Goal: Task Accomplishment & Management: Use online tool/utility

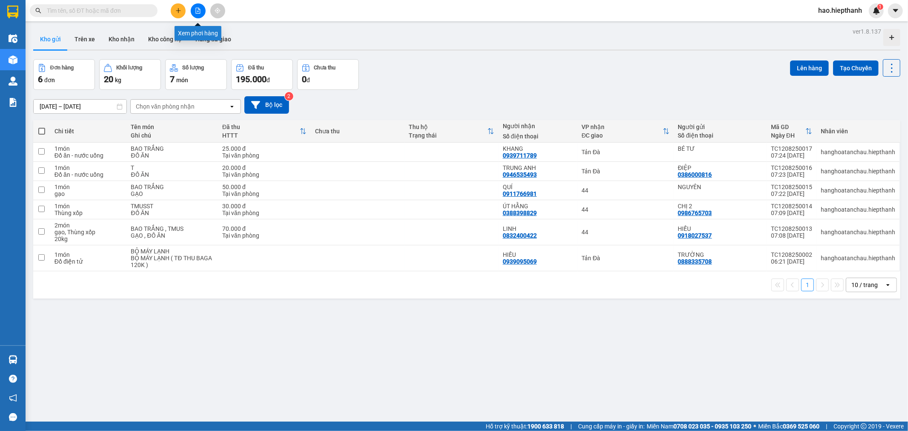
click at [198, 9] on icon "file-add" at bounding box center [198, 11] width 6 height 6
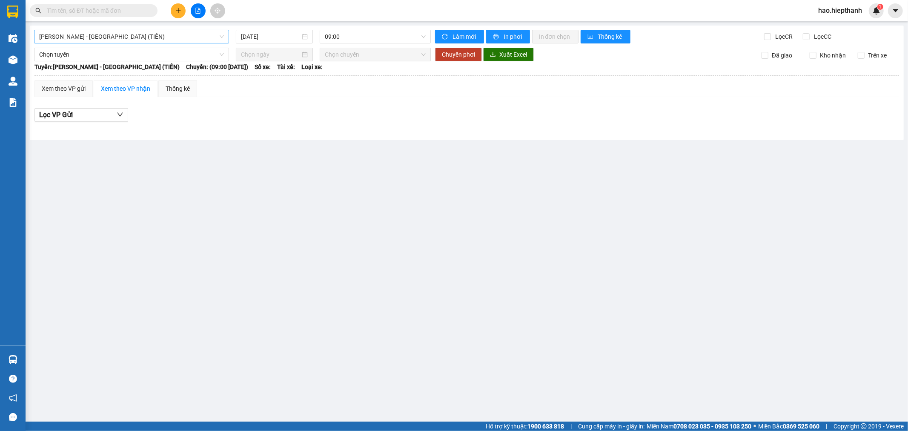
click at [119, 37] on span "[PERSON_NAME] - [GEOGRAPHIC_DATA] (TIỀN)" at bounding box center [131, 36] width 185 height 13
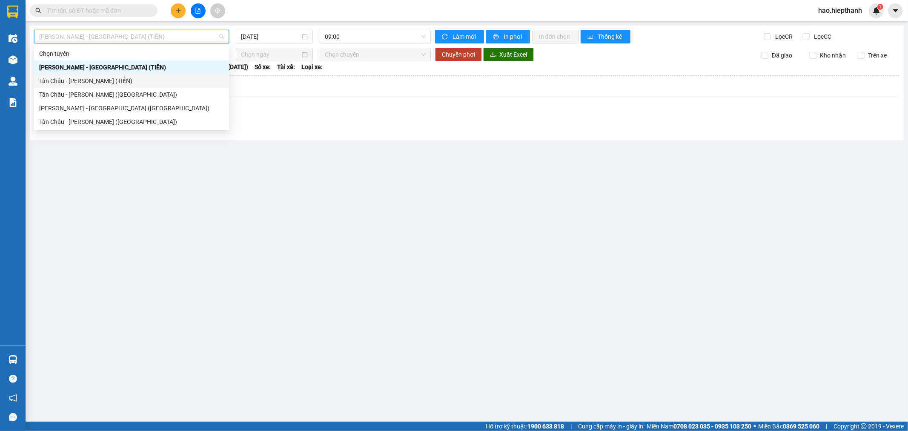
click at [50, 86] on div "Tân Châu - [PERSON_NAME] (TIỀN)" at bounding box center [131, 81] width 195 height 14
type input "[DATE]"
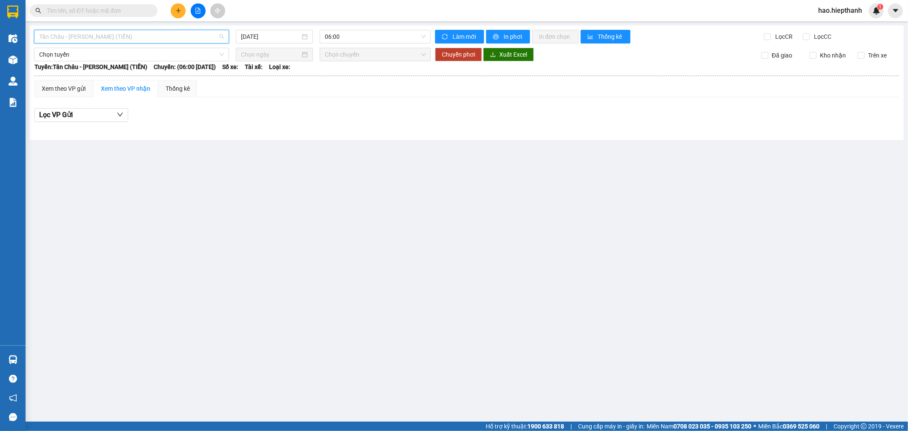
drag, startPoint x: 154, startPoint y: 36, endPoint x: 86, endPoint y: 49, distance: 69.3
click at [153, 37] on span "Tân Châu - [PERSON_NAME] (TIỀN)" at bounding box center [131, 36] width 185 height 13
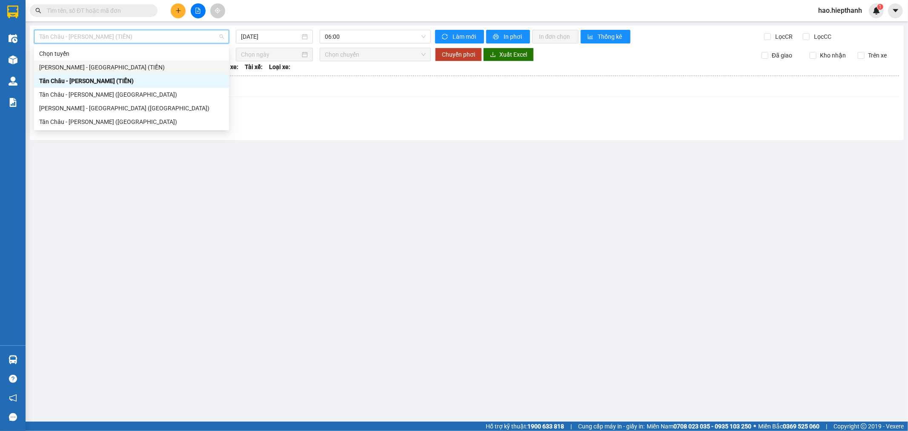
click at [62, 66] on div "[PERSON_NAME] - [GEOGRAPHIC_DATA] (TIỀN)" at bounding box center [131, 67] width 185 height 9
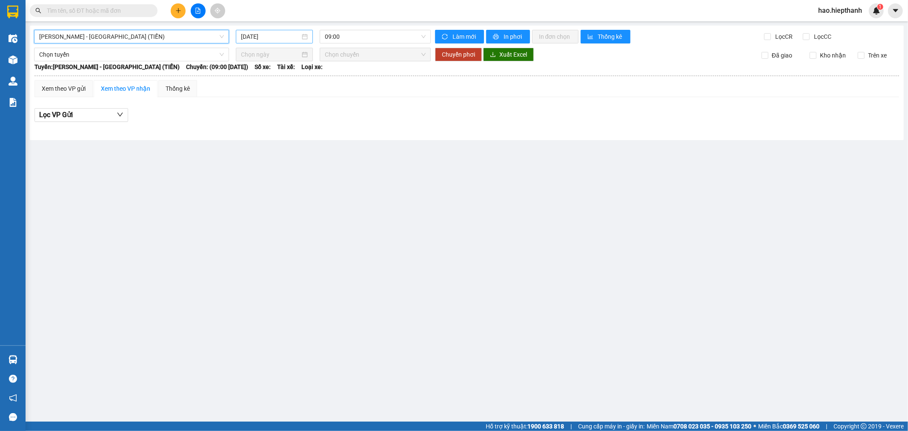
click at [292, 35] on input "[DATE]" at bounding box center [270, 36] width 59 height 9
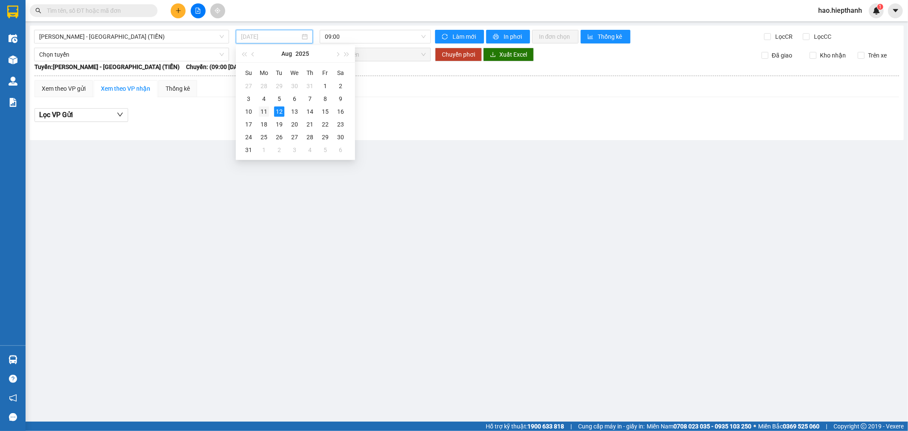
click at [261, 112] on div "11" at bounding box center [264, 111] width 10 height 10
type input "[DATE]"
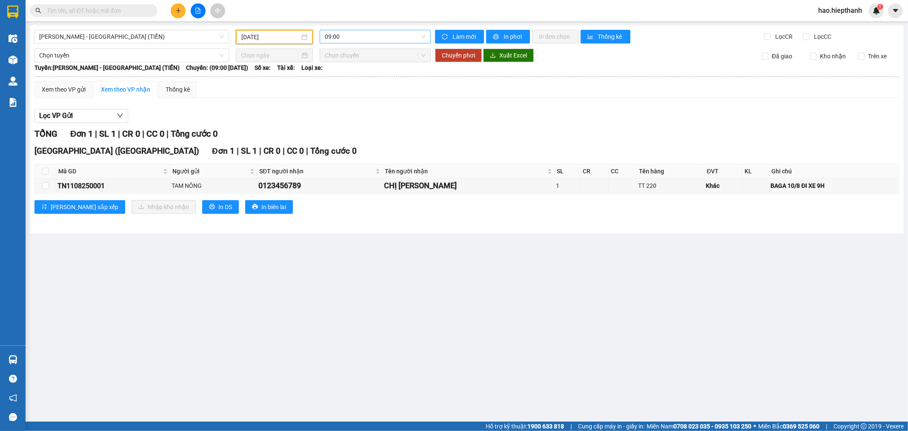
click at [342, 37] on span "09:00" at bounding box center [375, 36] width 101 height 13
click at [339, 92] on div "21:00" at bounding box center [358, 94] width 66 height 9
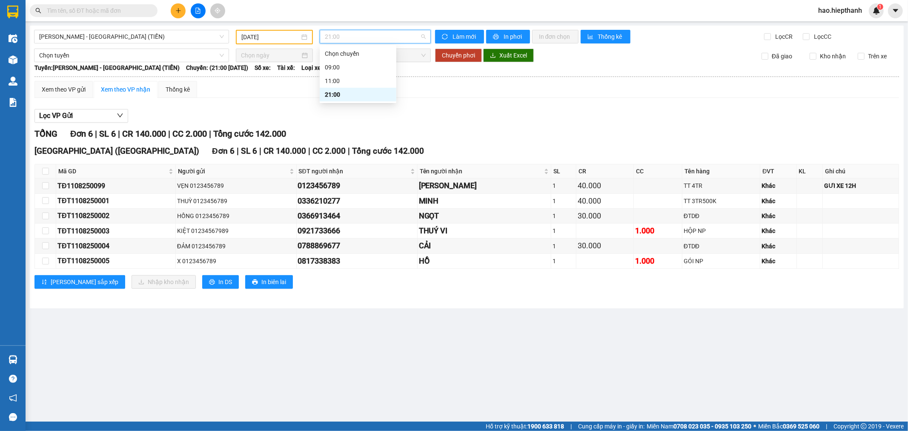
click at [394, 137] on div "TỔNG Đơn 6 | SL 6 | CR 140.000 | CC 2.000 | Tổng cước 142.000" at bounding box center [466, 133] width 865 height 13
